Goal: Check status

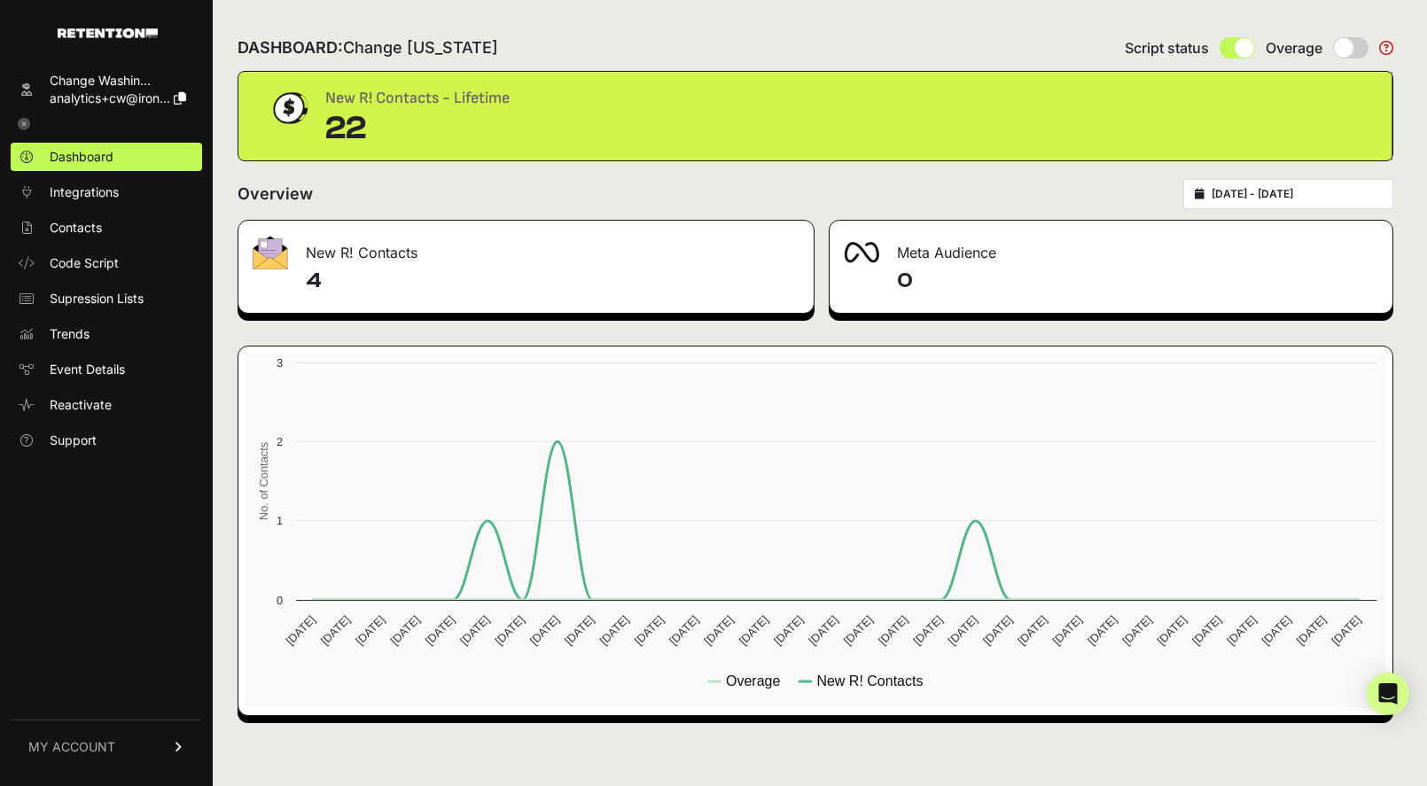
click at [1285, 198] on input "[DATE] - [DATE]" at bounding box center [1297, 194] width 170 height 14
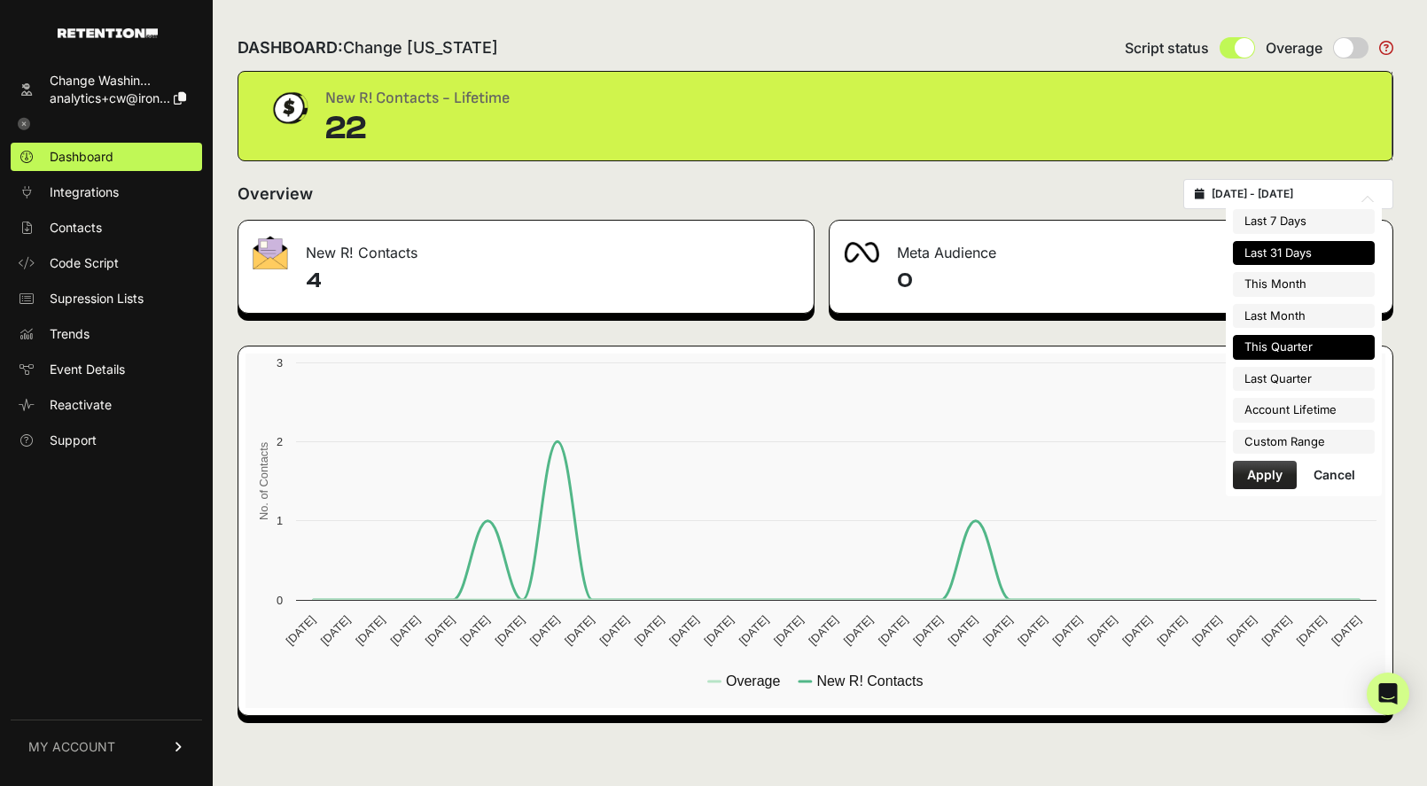
click at [1265, 345] on li "This Quarter" at bounding box center [1304, 347] width 142 height 25
type input "[DATE] - [DATE]"
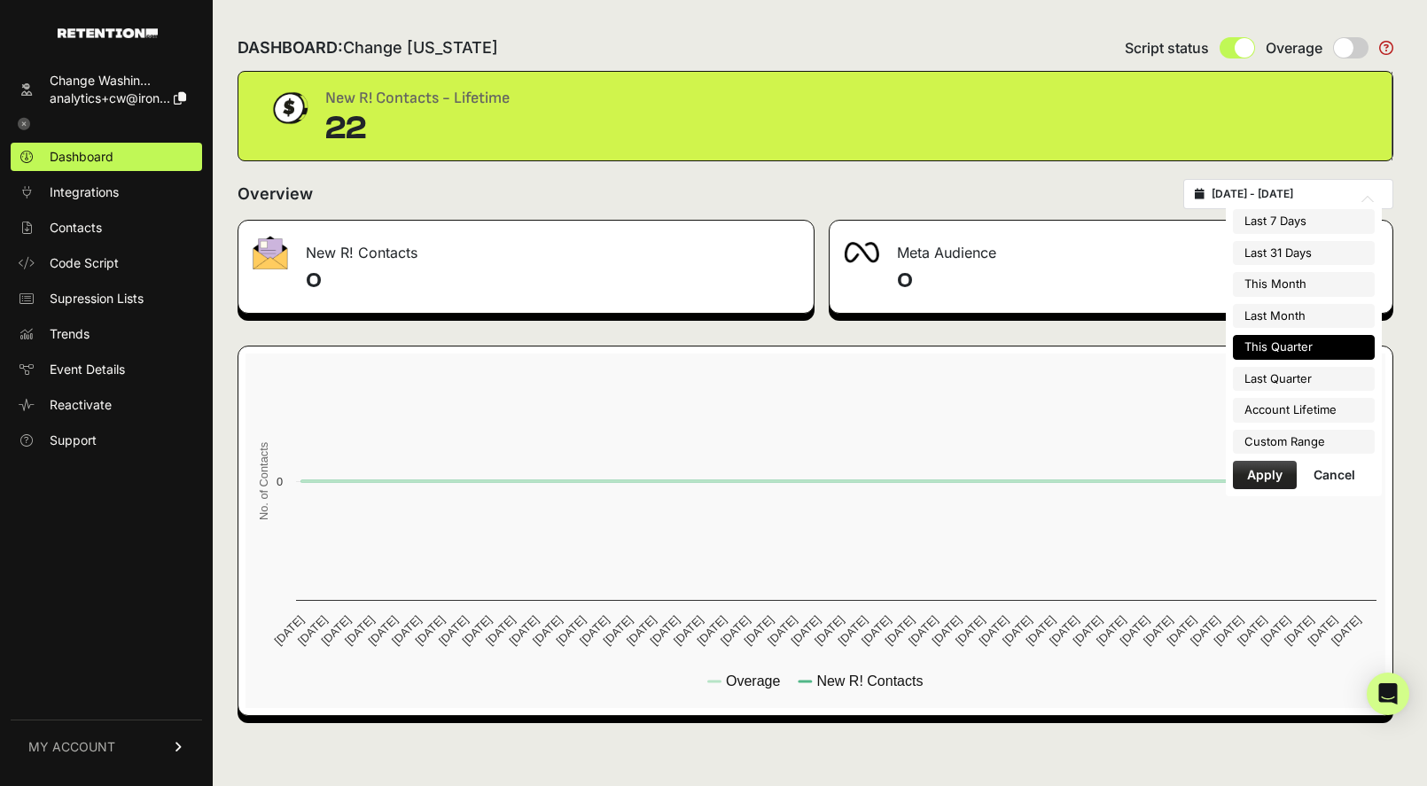
click at [1271, 190] on input "2025-10-01 - 2025-12-31" at bounding box center [1297, 194] width 170 height 14
click at [1308, 385] on li "Last Quarter" at bounding box center [1304, 379] width 142 height 25
type input "[DATE] - [DATE]"
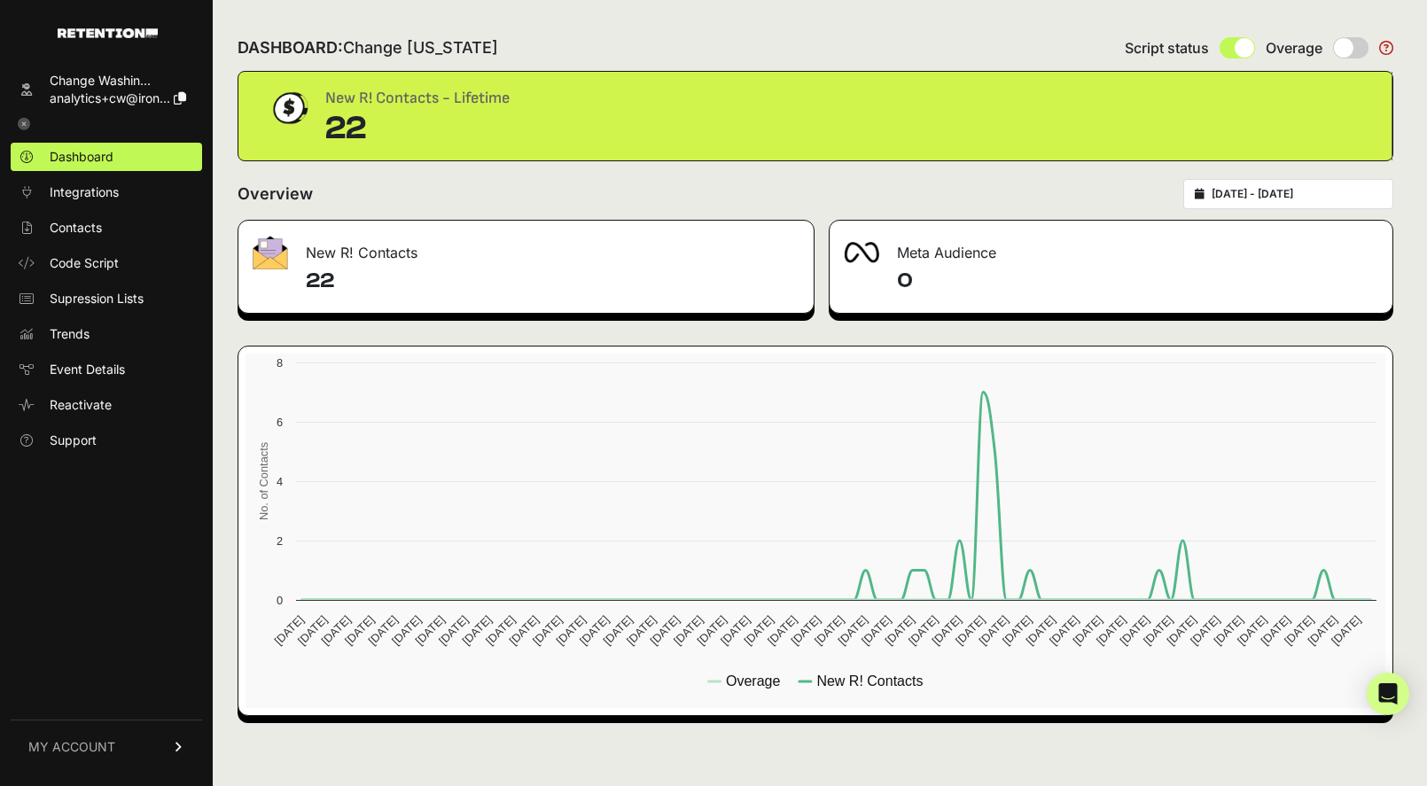
click at [1043, 36] on div "DASHBOARD: Change [US_STATE] Script status Overage" at bounding box center [816, 48] width 1156 height 46
